Goal: Task Accomplishment & Management: Manage account settings

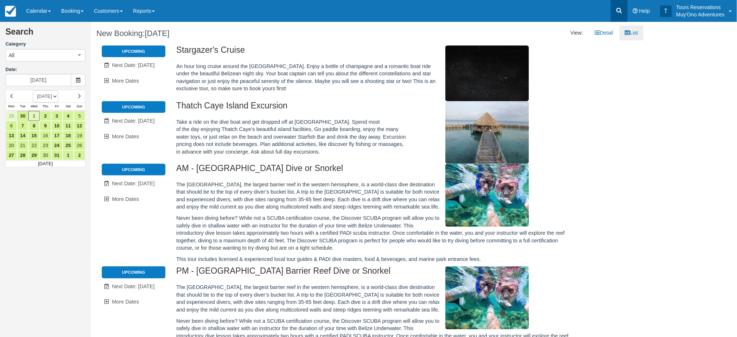
click at [617, 10] on icon at bounding box center [618, 10] width 7 height 7
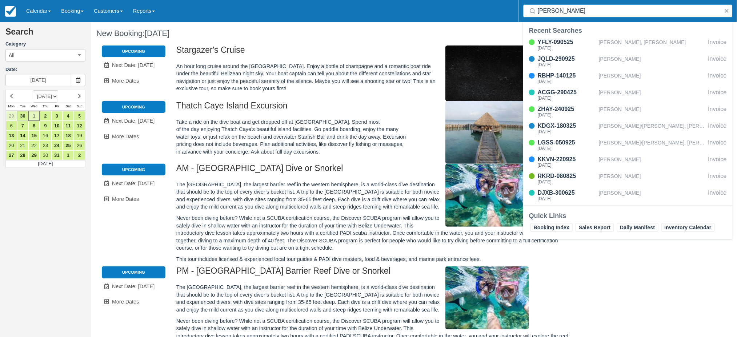
type input "[PERSON_NAME]"
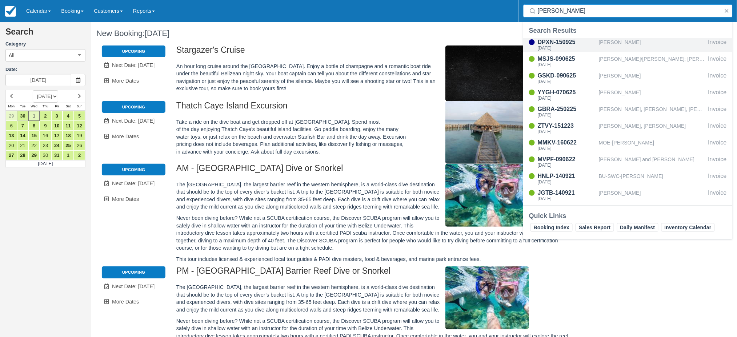
click at [605, 47] on div "[PERSON_NAME]" at bounding box center [652, 45] width 106 height 14
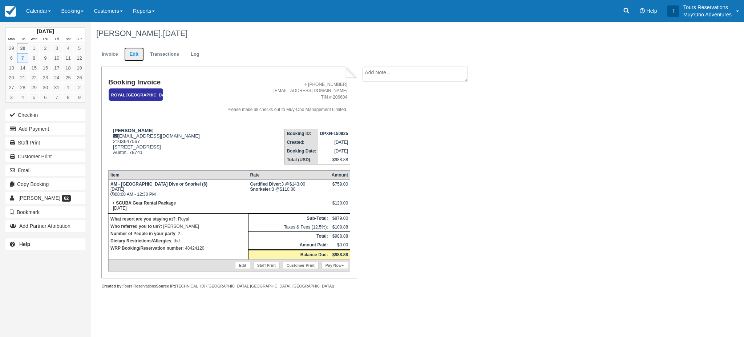
click at [134, 58] on link "Edit" at bounding box center [134, 54] width 20 height 14
